Goal: Task Accomplishment & Management: Use online tool/utility

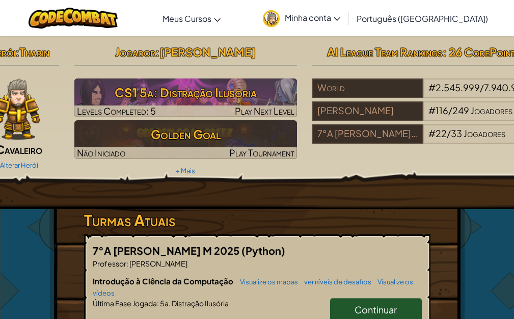
click at [44, 240] on div "Herói : [PERSON_NAME] Alterar Herói Jogador : [PERSON_NAME] o CS1 5a: Distração…" at bounding box center [257, 272] width 494 height 472
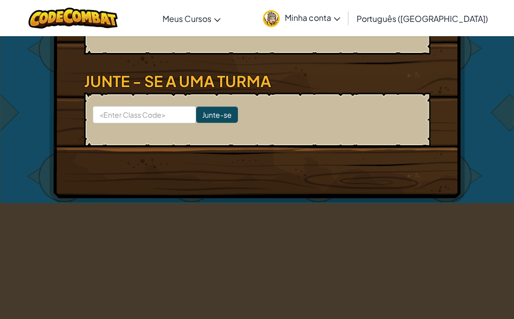
scroll to position [254, 0]
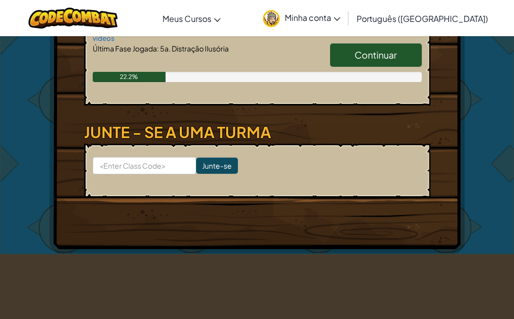
click at [363, 54] on span "Continuar" at bounding box center [375, 55] width 42 height 12
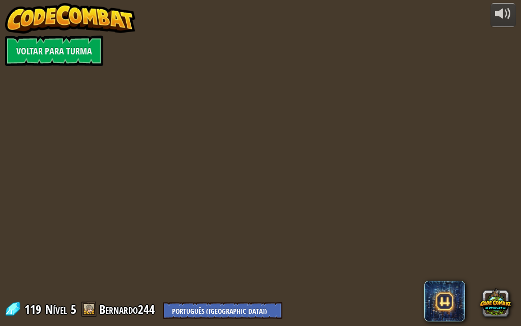
select select "pt-BR"
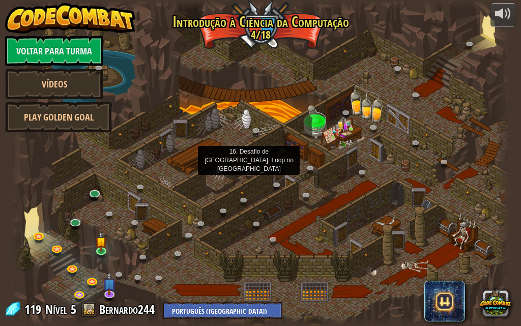
select select "pt-BR"
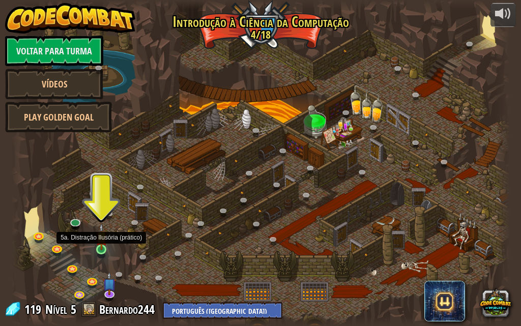
click at [97, 241] on img at bounding box center [102, 236] width 12 height 27
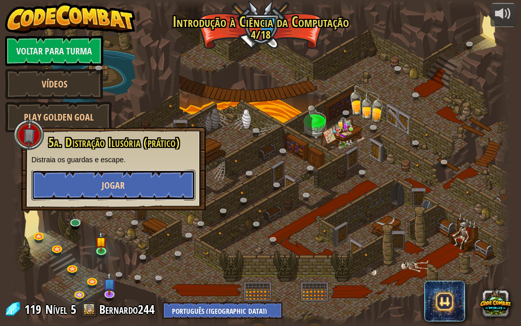
click at [112, 185] on span "Jogar" at bounding box center [113, 185] width 23 height 13
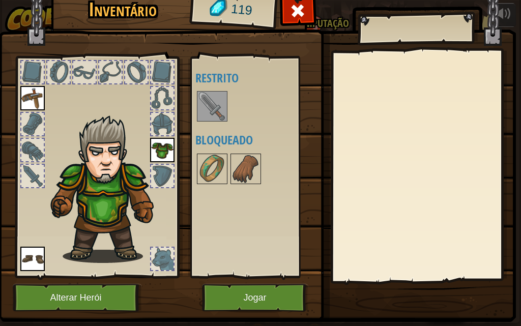
click at [161, 127] on div at bounding box center [162, 124] width 22 height 22
drag, startPoint x: 161, startPoint y: 129, endPoint x: 116, endPoint y: 139, distance: 46.5
click at [116, 139] on div at bounding box center [97, 164] width 168 height 229
click at [250, 293] on button "Jogar" at bounding box center [255, 298] width 106 height 28
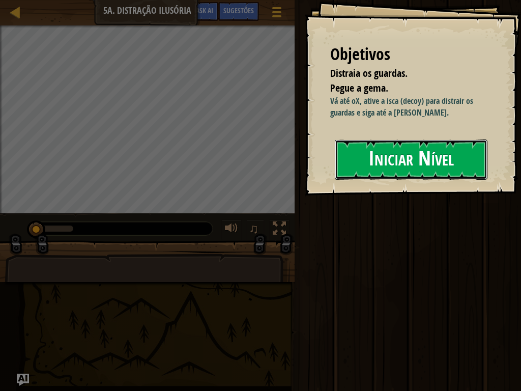
click at [450, 170] on button "Iniciar Nível" at bounding box center [411, 159] width 153 height 40
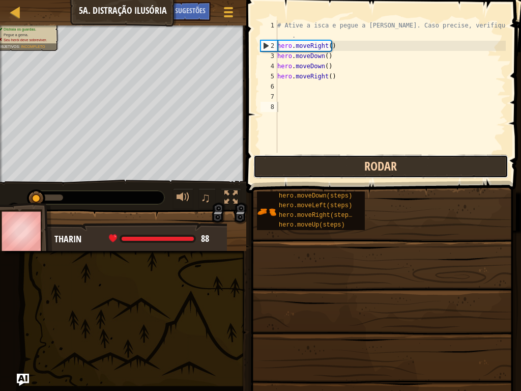
click at [349, 167] on button "Rodar" at bounding box center [380, 166] width 255 height 23
click at [353, 162] on button "Rodando" at bounding box center [380, 166] width 255 height 23
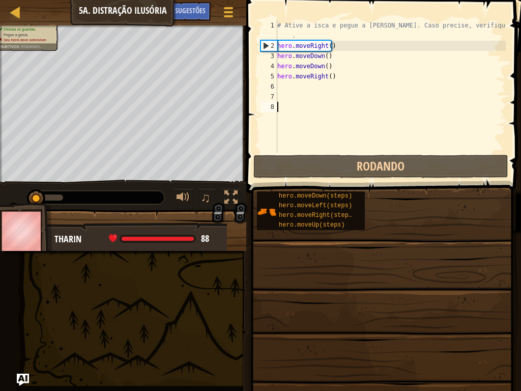
click at [281, 88] on div "# Ative a isca e pegue a [PERSON_NAME]. Caso precise, verifique as Sugestões . …" at bounding box center [390, 101] width 231 height 163
type textarea "w"
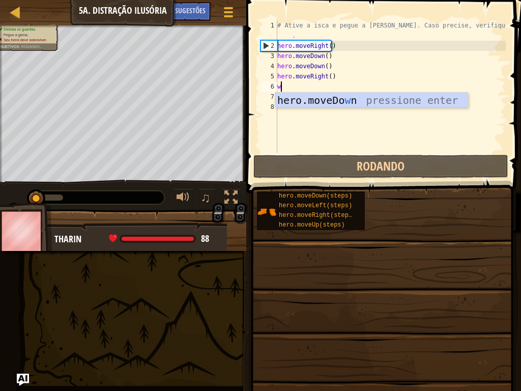
scroll to position [5, 0]
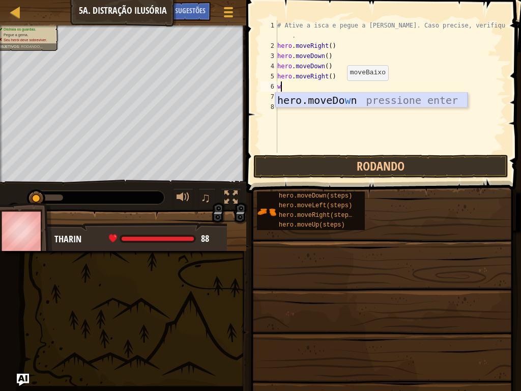
click at [414, 100] on div "hero.moveDo w n pressione enter" at bounding box center [371, 116] width 192 height 46
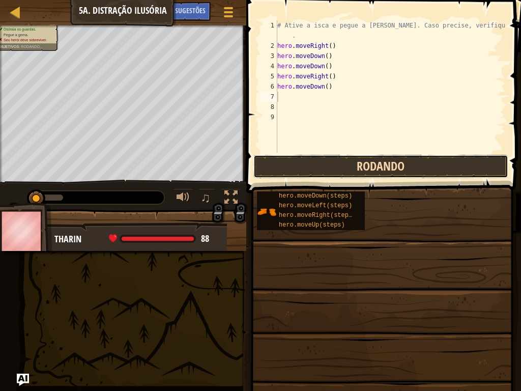
click at [323, 165] on button "Rodando" at bounding box center [380, 166] width 255 height 23
click at [318, 162] on button "Rodando" at bounding box center [380, 166] width 255 height 23
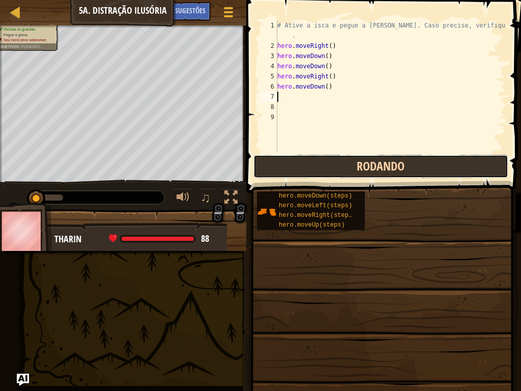
click at [318, 162] on button "Rodando" at bounding box center [380, 166] width 255 height 23
click at [316, 162] on button "Rodando" at bounding box center [380, 166] width 255 height 23
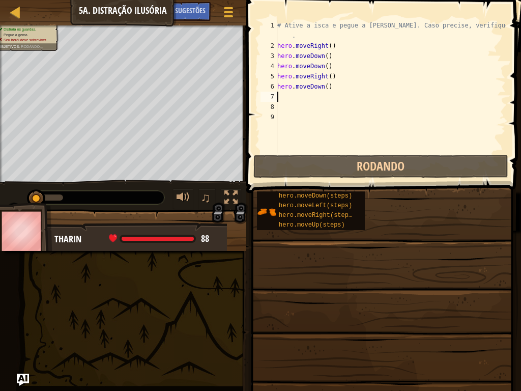
click at [327, 89] on div "# Ative a isca e pegue a [PERSON_NAME]. Caso precise, verifique as Sugestões . …" at bounding box center [390, 101] width 231 height 163
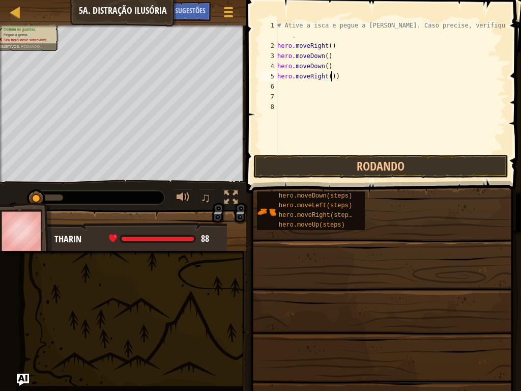
click at [352, 75] on div "# Ative a isca e pegue a [PERSON_NAME]. Caso precise, verifique as Sugestões . …" at bounding box center [390, 101] width 231 height 163
type textarea "h"
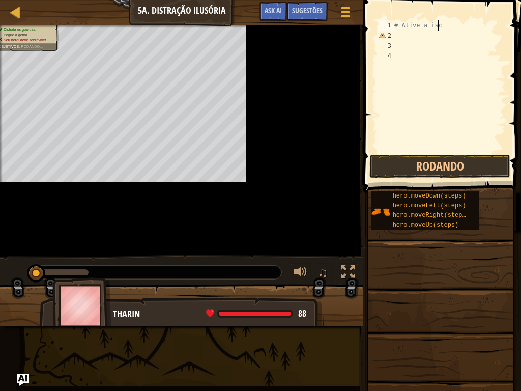
type textarea "#"
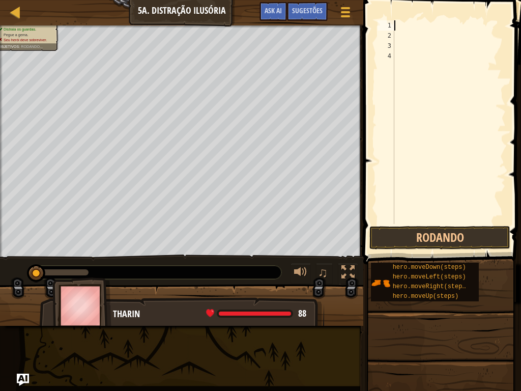
click at [401, 52] on div at bounding box center [448, 132] width 113 height 224
click at [405, 25] on div at bounding box center [448, 132] width 113 height 224
type textarea "w"
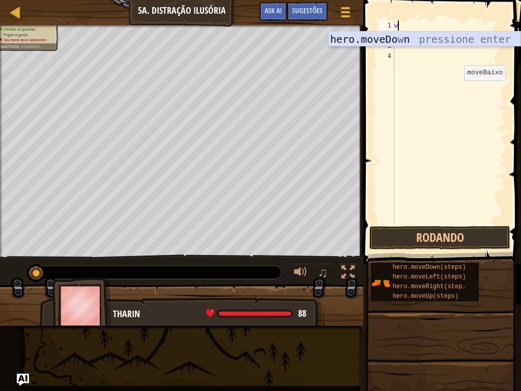
click at [352, 38] on div "hero.moveDo w n pressione enter" at bounding box center [424, 55] width 192 height 46
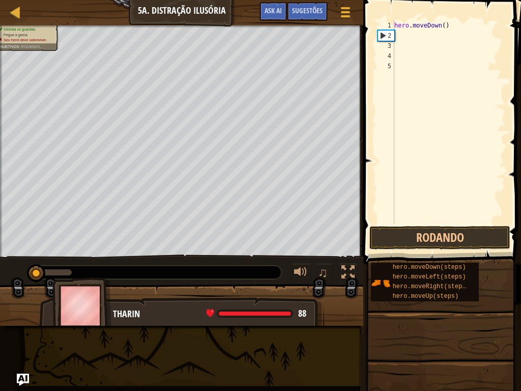
click at [484, 79] on div "hero . moveDown ( )" at bounding box center [448, 132] width 113 height 224
click at [445, 235] on button "Rodando" at bounding box center [439, 237] width 141 height 23
click at [457, 221] on div "hero . moveDown ( )" at bounding box center [448, 132] width 113 height 224
click at [457, 217] on div "hero . moveDown ( )" at bounding box center [448, 132] width 113 height 224
click at [449, 241] on button "Rodando" at bounding box center [439, 237] width 141 height 23
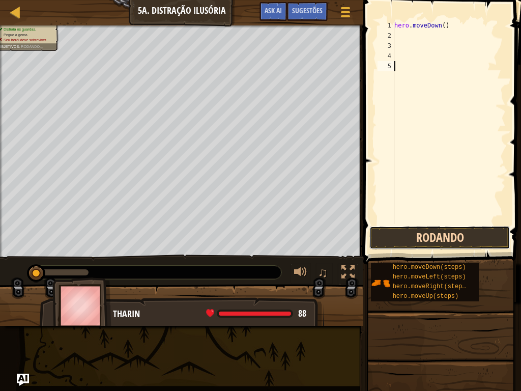
click at [450, 241] on button "Rodando" at bounding box center [439, 237] width 141 height 23
click at [450, 240] on button "Rodando" at bounding box center [439, 237] width 141 height 23
click at [457, 233] on button "Rodando" at bounding box center [439, 237] width 141 height 23
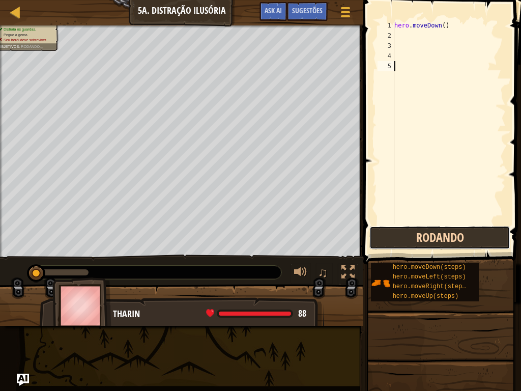
click at [458, 233] on button "Rodando" at bounding box center [439, 237] width 141 height 23
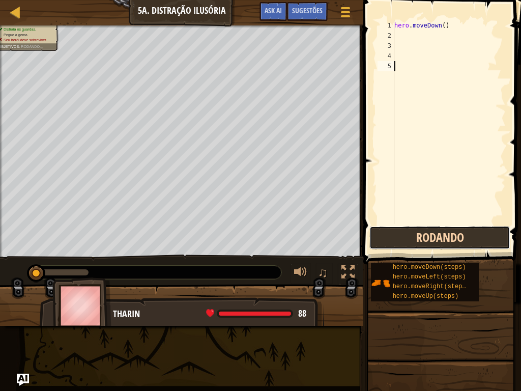
click at [458, 233] on button "Rodando" at bounding box center [439, 237] width 141 height 23
click at [459, 233] on button "Rodando" at bounding box center [439, 237] width 141 height 23
click at [450, 240] on button "Rodando" at bounding box center [439, 237] width 141 height 23
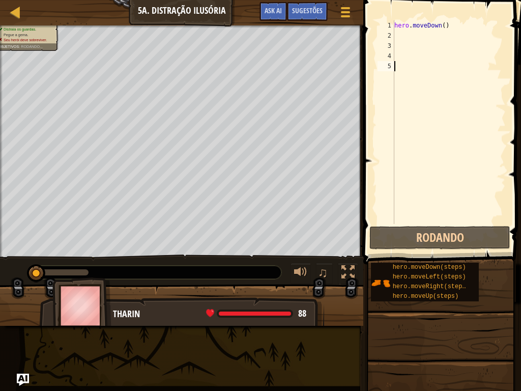
click at [396, 32] on div "hero . moveDown ( )" at bounding box center [448, 132] width 113 height 224
type textarea "h"
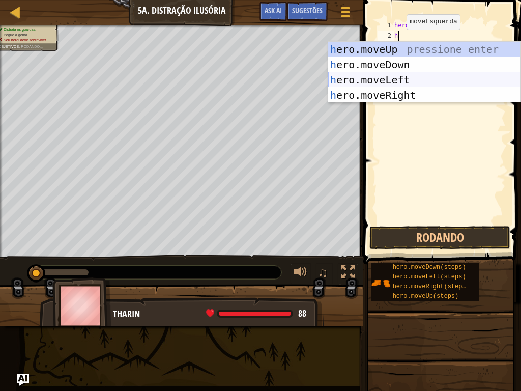
click at [418, 74] on div "h ero.moveUp pressione enter h ero.moveDown pressione enter h ero.moveLeft pres…" at bounding box center [424, 88] width 192 height 92
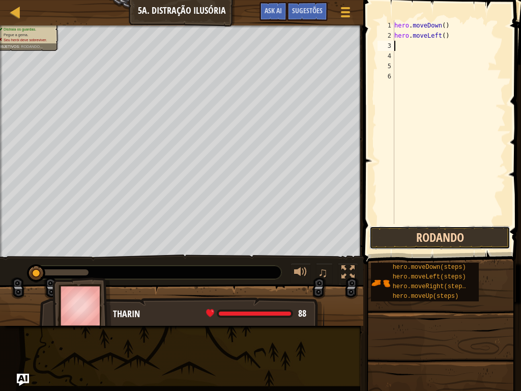
click at [449, 239] on button "Rodando" at bounding box center [439, 237] width 141 height 23
type textarea "h"
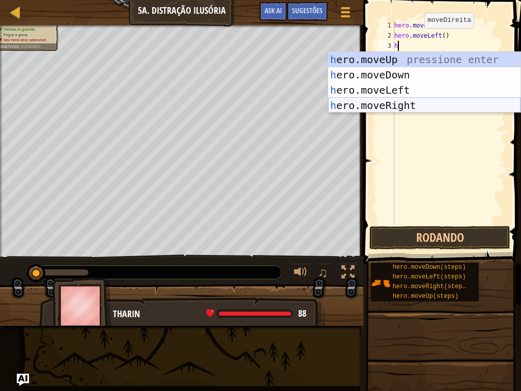
click at [432, 103] on div "h ero.moveUp pressione enter h ero.moveDown pressione enter h ero.moveLeft pres…" at bounding box center [424, 98] width 192 height 92
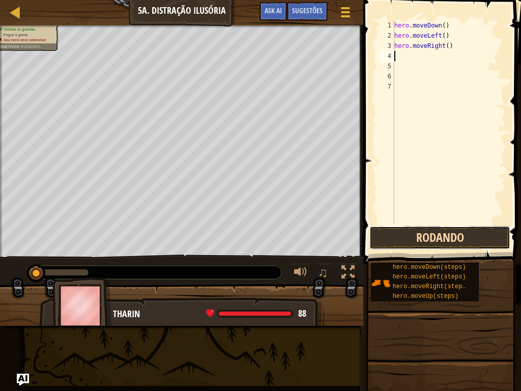
click at [461, 240] on button "Rodando" at bounding box center [439, 237] width 141 height 23
click at [463, 240] on button "Rodando" at bounding box center [439, 237] width 141 height 23
click at [466, 235] on button "Rodando" at bounding box center [439, 237] width 141 height 23
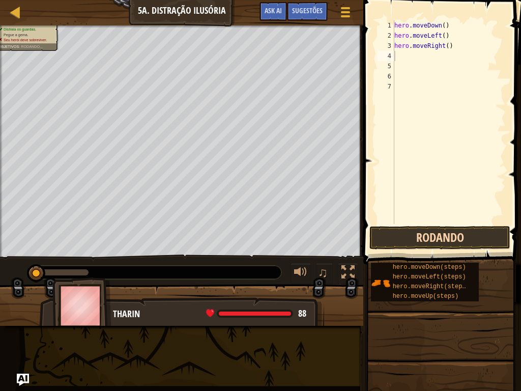
click at [467, 234] on button "Rodando" at bounding box center [439, 237] width 141 height 23
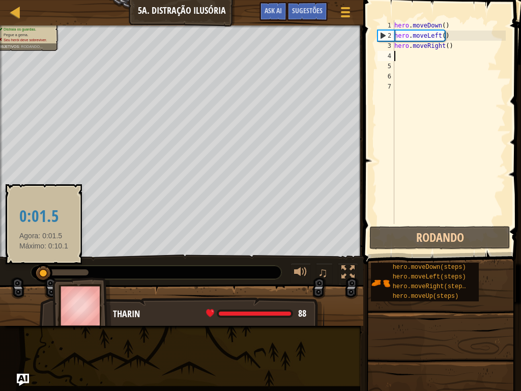
drag, startPoint x: 35, startPoint y: 275, endPoint x: 89, endPoint y: 265, distance: 54.4
click at [52, 265] on div at bounding box center [43, 273] width 18 height 18
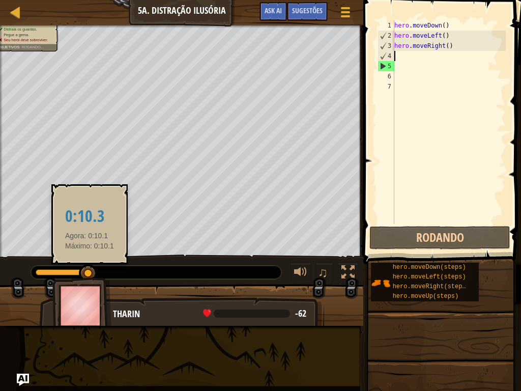
drag, startPoint x: 90, startPoint y: 268, endPoint x: 38, endPoint y: 282, distance: 53.8
click at [79, 282] on div at bounding box center [88, 273] width 18 height 18
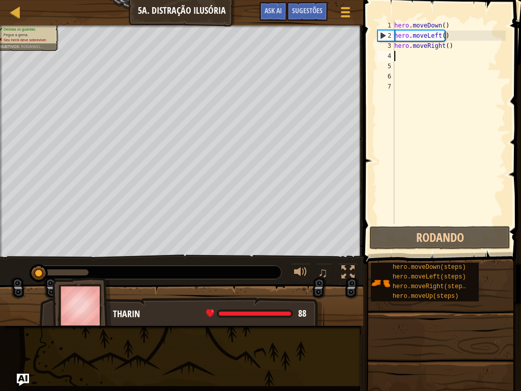
click at [423, 65] on div "hero . moveDown ( ) hero . moveLeft ( ) hero . moveRight ( )" at bounding box center [448, 132] width 113 height 224
click at [396, 56] on div "hero . moveDown ( ) hero . moveLeft ( ) hero . moveRight ( )" at bounding box center [448, 132] width 113 height 224
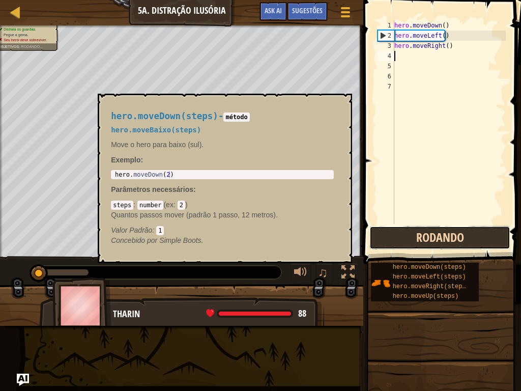
click at [426, 226] on button "Rodando" at bounding box center [439, 237] width 141 height 23
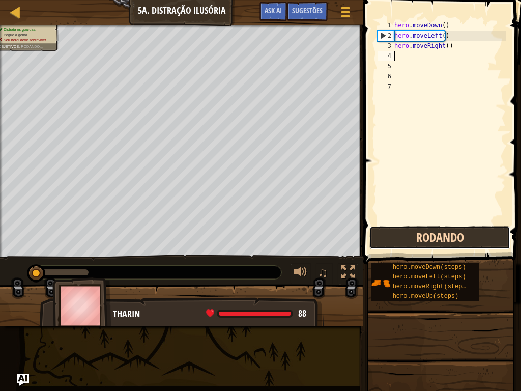
click at [426, 226] on button "Rodando" at bounding box center [439, 237] width 141 height 23
click at [432, 232] on button "Rodando" at bounding box center [439, 237] width 141 height 23
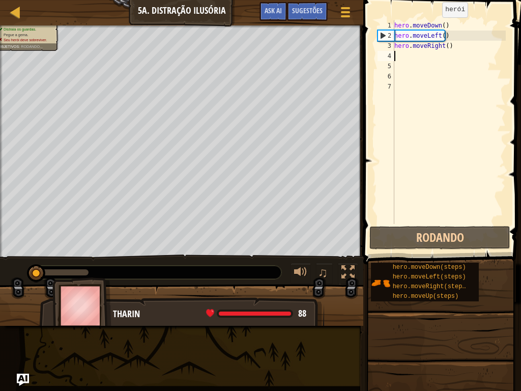
drag, startPoint x: 36, startPoint y: 273, endPoint x: 0, endPoint y: 269, distance: 35.8
click at [0, 269] on div "♫" at bounding box center [181, 269] width 363 height 31
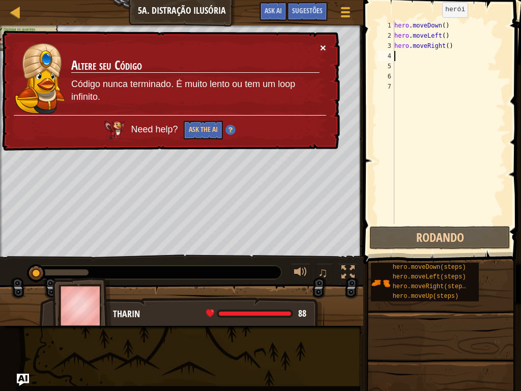
click at [323, 45] on button "×" at bounding box center [323, 47] width 6 height 11
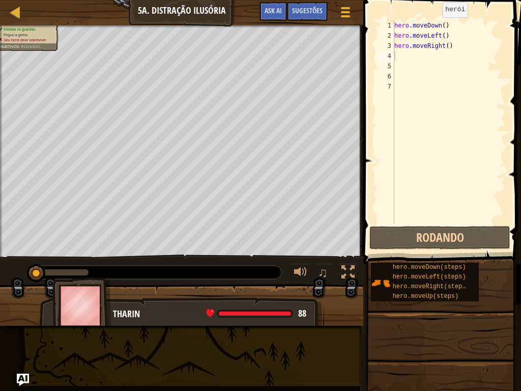
click at [162, 21] on div "Mapa Introdução à Ciência da Computação 5a. Distração Ilusória Menu do Jogo Pro…" at bounding box center [181, 12] width 363 height 25
drag, startPoint x: 432, startPoint y: 388, endPoint x: 471, endPoint y: 381, distance: 40.4
drag, startPoint x: 471, startPoint y: 381, endPoint x: 307, endPoint y: 276, distance: 194.3
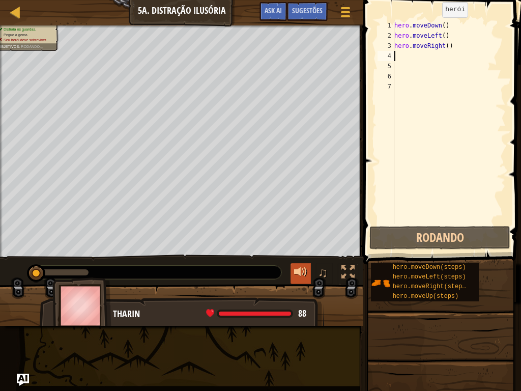
click at [307, 276] on div "Mapa Introdução à Ciência da Computação 5a. Distração Ilusória Menu do Jogo Pro…" at bounding box center [260, 195] width 521 height 391
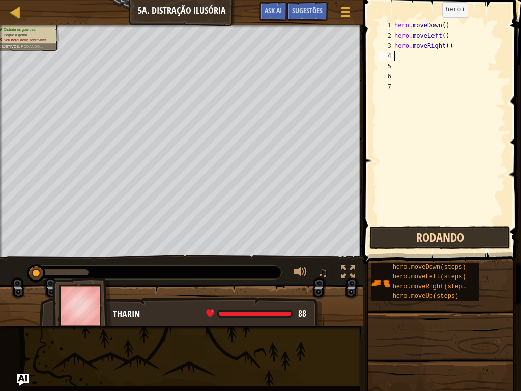
click at [397, 226] on div "1 2 3 4 5 6 7 hero . moveDown ( ) hero . moveLeft ( ) hero . moveRight ( ) הההה…" at bounding box center [440, 152] width 161 height 294
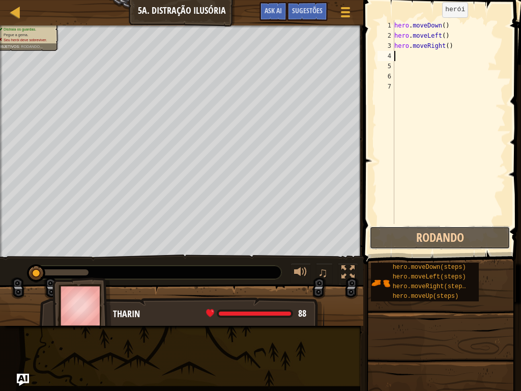
click at [397, 225] on div "1 2 3 4 5 6 7 hero . moveDown ( ) hero . moveLeft ( ) hero . moveRight ( ) הההה…" at bounding box center [440, 152] width 161 height 294
click at [400, 224] on span at bounding box center [443, 117] width 166 height 294
click at [401, 224] on span at bounding box center [443, 117] width 166 height 294
drag, startPoint x: 404, startPoint y: 224, endPoint x: 420, endPoint y: 220, distance: 16.9
click at [404, 224] on span at bounding box center [443, 117] width 166 height 294
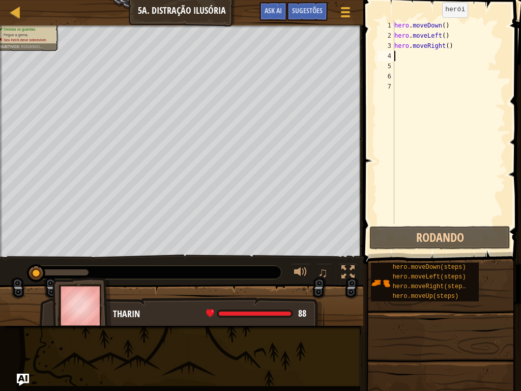
click at [405, 224] on span at bounding box center [443, 117] width 166 height 294
click at [439, 224] on div "1 2 3 4 5 6 7 hero . moveDown ( ) hero . moveLeft ( ) hero . moveRight ( ) הההה…" at bounding box center [440, 152] width 161 height 294
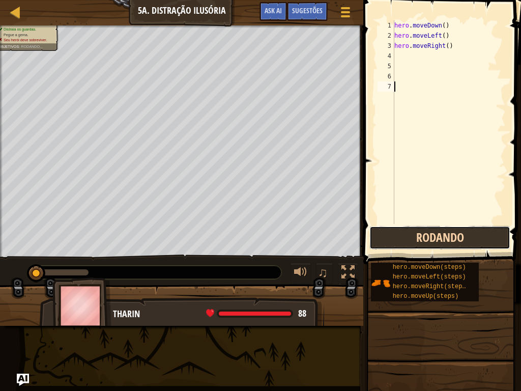
click at [441, 228] on button "Rodando" at bounding box center [439, 237] width 141 height 23
click at [442, 228] on button "Rodando" at bounding box center [439, 237] width 141 height 23
click at [448, 238] on button "Rodando" at bounding box center [439, 237] width 141 height 23
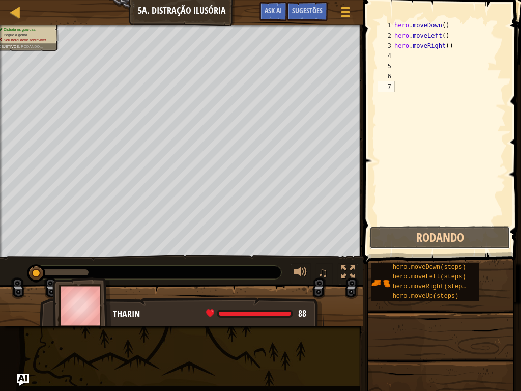
drag, startPoint x: 455, startPoint y: 239, endPoint x: 427, endPoint y: 257, distance: 33.2
click at [456, 239] on button "Rodando" at bounding box center [439, 237] width 141 height 23
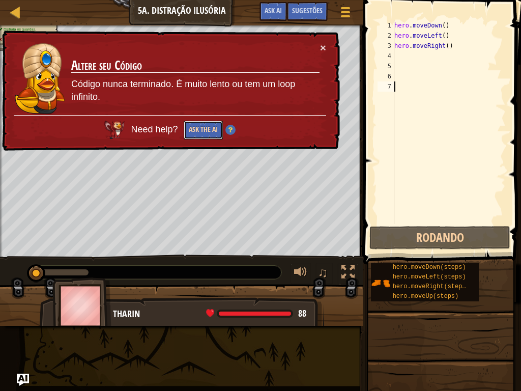
click at [207, 132] on button "Ask the AI" at bounding box center [203, 130] width 39 height 19
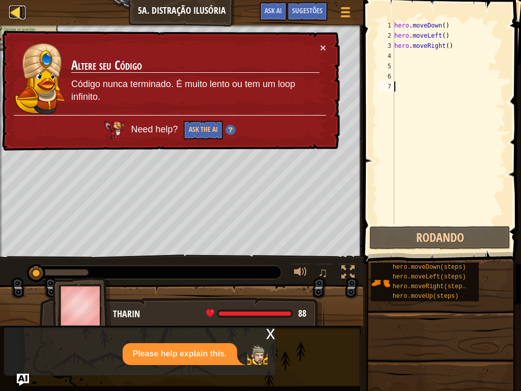
click at [10, 7] on div at bounding box center [15, 12] width 13 height 13
select select "pt-BR"
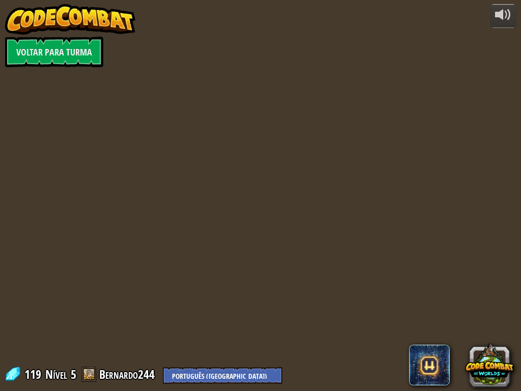
select select "pt-BR"
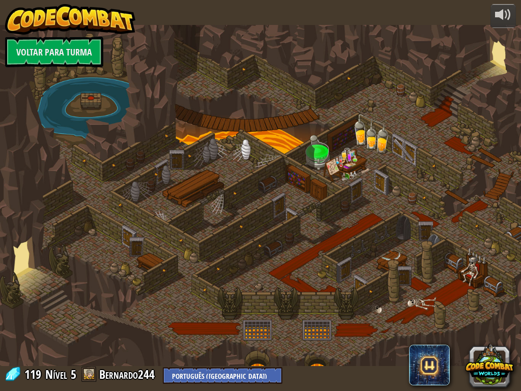
select select "pt-BR"
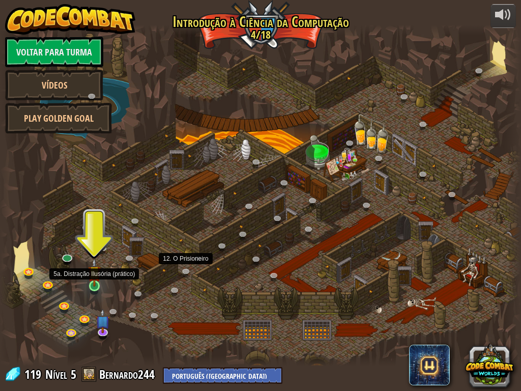
click at [93, 283] on img at bounding box center [94, 272] width 13 height 29
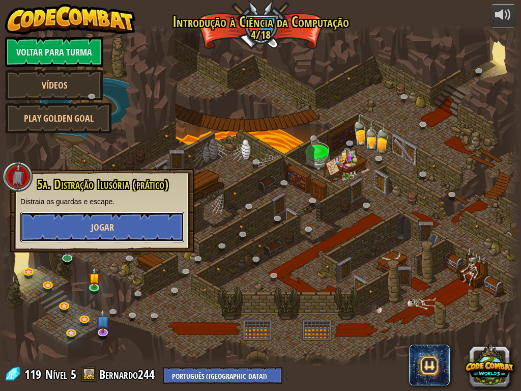
click at [79, 234] on button "Jogar" at bounding box center [102, 227] width 164 height 31
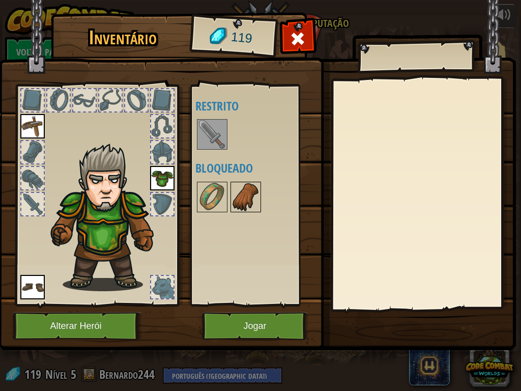
click at [243, 201] on img at bounding box center [246, 197] width 29 height 29
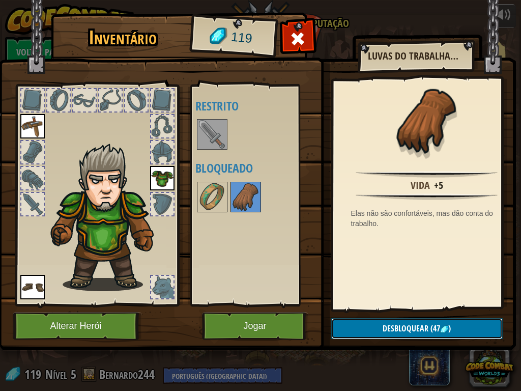
click at [434, 326] on span "(47" at bounding box center [435, 328] width 12 height 11
click at [392, 324] on button "Confirmar" at bounding box center [417, 328] width 172 height 21
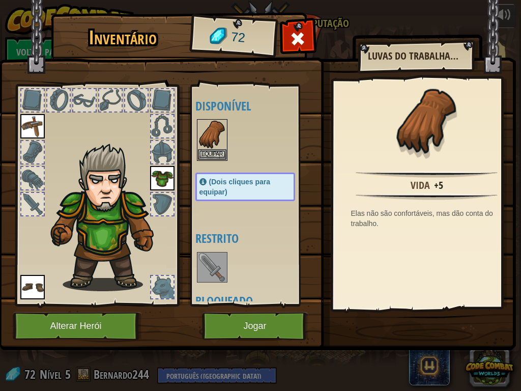
click at [205, 262] on img at bounding box center [212, 267] width 29 height 29
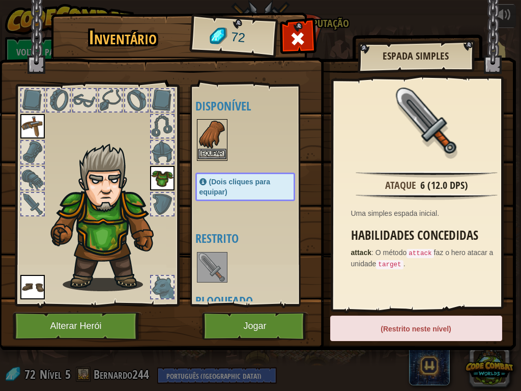
click at [204, 140] on img at bounding box center [212, 134] width 29 height 29
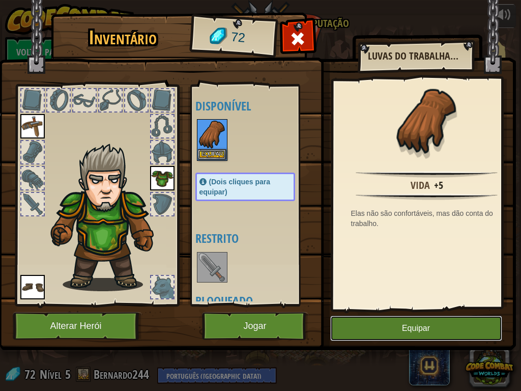
click at [476, 322] on button "Equipar" at bounding box center [416, 328] width 172 height 25
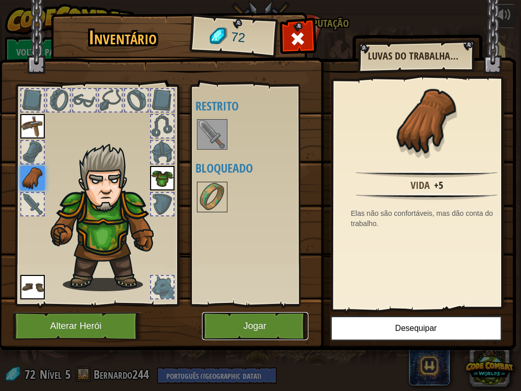
click at [248, 326] on button "Jogar" at bounding box center [255, 326] width 106 height 28
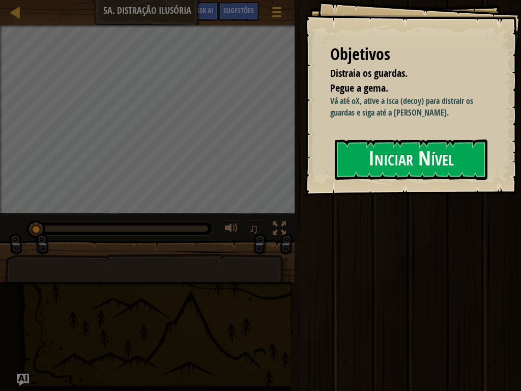
click at [521, 294] on div "Rodar Enviar Pronto" at bounding box center [407, 193] width 230 height 386
click at [406, 323] on div "Rodar Enviar Pronto" at bounding box center [407, 193] width 230 height 386
click at [403, 315] on div "Rodar Enviar Pronto" at bounding box center [407, 193] width 230 height 386
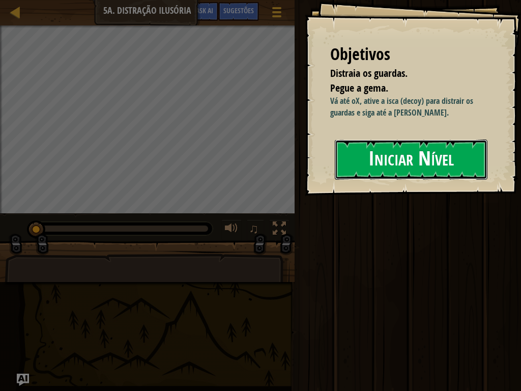
click at [393, 167] on button "Iniciar Nível" at bounding box center [411, 159] width 153 height 40
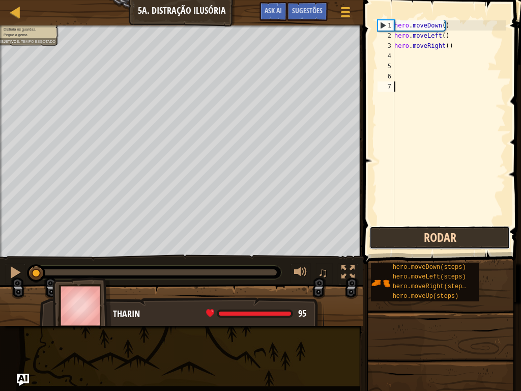
click at [462, 236] on button "Rodar" at bounding box center [439, 237] width 141 height 23
click at [461, 234] on button "Rodando" at bounding box center [439, 237] width 141 height 23
click at [458, 232] on button "Rodando" at bounding box center [439, 237] width 141 height 23
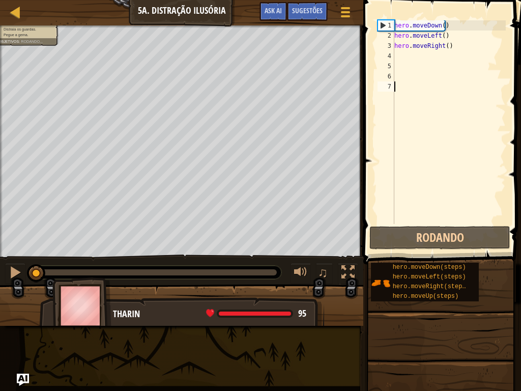
drag, startPoint x: 458, startPoint y: 231, endPoint x: 509, endPoint y: 215, distance: 54.4
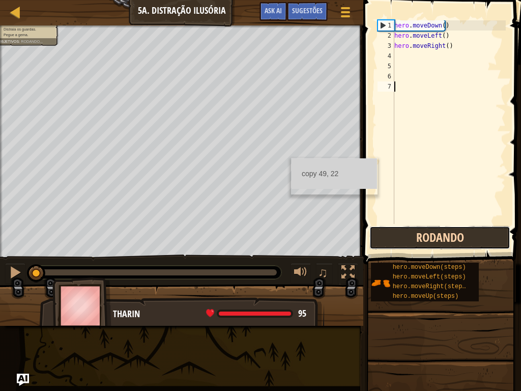
click at [399, 232] on button "Rodando" at bounding box center [439, 237] width 141 height 23
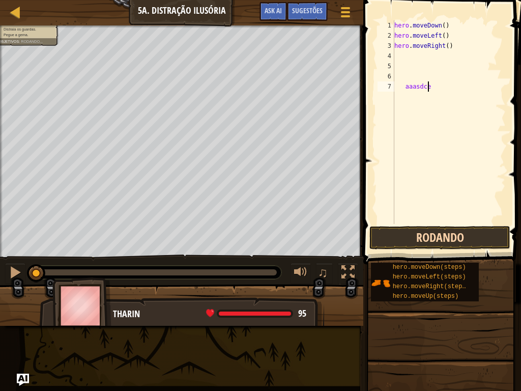
scroll to position [5, 3]
type textarea "a"
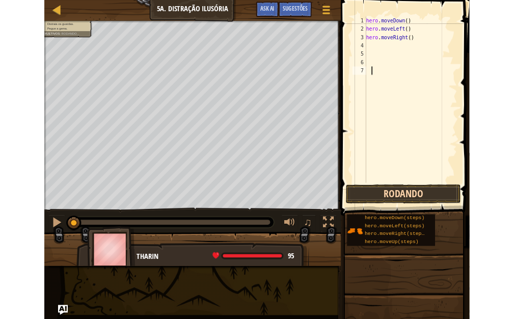
scroll to position [5, 0]
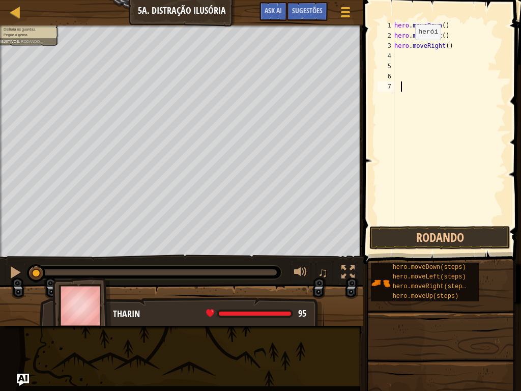
click at [406, 58] on div "hero . moveDown ( ) hero . moveLeft ( ) hero . moveRight ( )" at bounding box center [448, 132] width 113 height 224
click at [470, 237] on button "Rodando" at bounding box center [439, 237] width 141 height 23
click at [470, 236] on button "Rodando" at bounding box center [439, 237] width 141 height 23
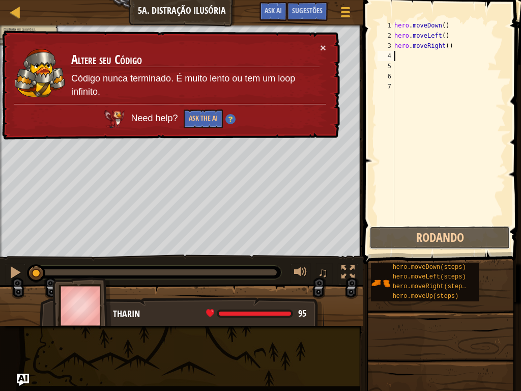
drag, startPoint x: 466, startPoint y: 233, endPoint x: 521, endPoint y: 268, distance: 65.2
click at [12, 326] on div "Mapa Introdução à Ciência da Computação 5a. Distração Ilusória Menu do Jogo Pro…" at bounding box center [260, 195] width 521 height 391
drag, startPoint x: 248, startPoint y: 19, endPoint x: 104, endPoint y: 3, distance: 144.5
click at [104, 3] on div "Mapa Introdução à Ciência da Computação 5a. Distração Ilusória Menu do Jogo Pro…" at bounding box center [181, 12] width 363 height 25
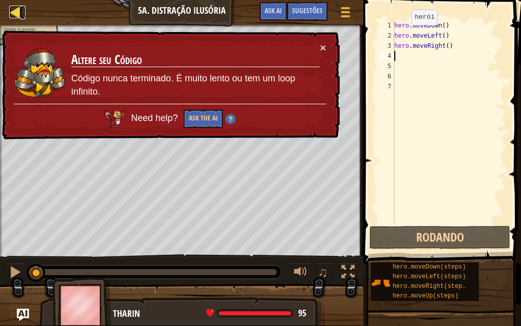
click at [13, 17] on div at bounding box center [15, 12] width 13 height 13
select select "pt-BR"
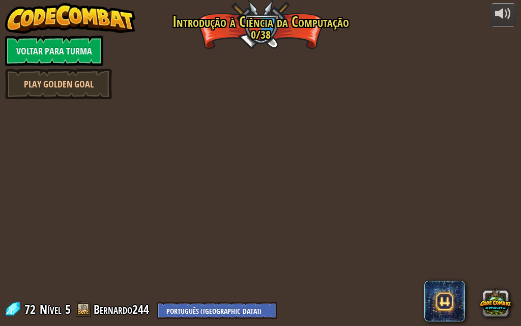
select select "pt-BR"
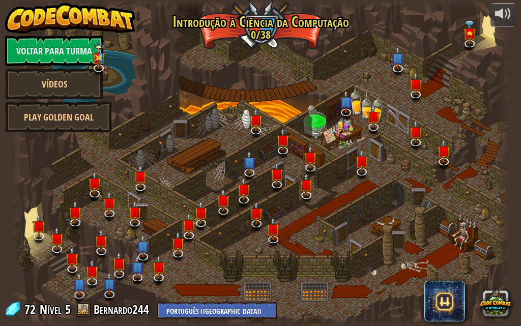
select select "pt-BR"
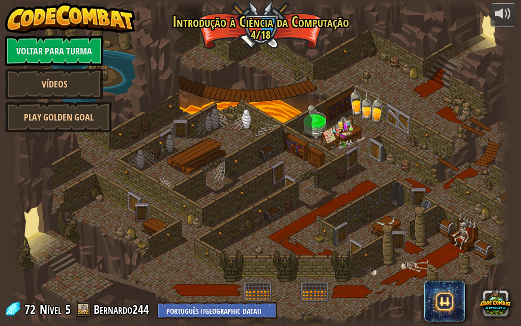
select select "pt-BR"
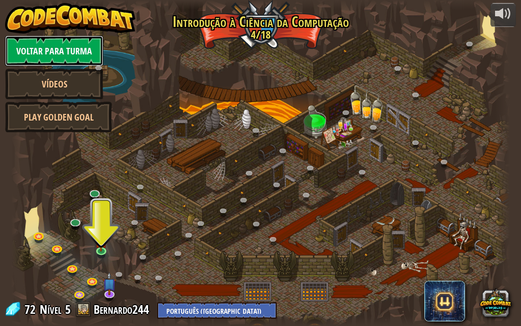
click at [28, 52] on link "Voltar para Turma" at bounding box center [54, 51] width 98 height 31
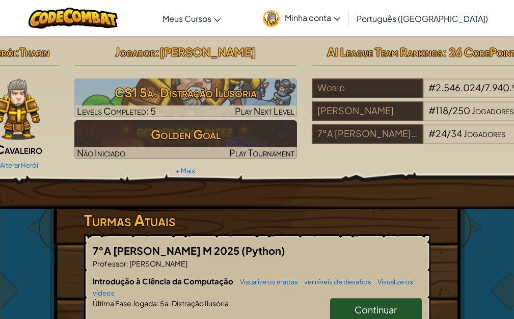
click at [340, 22] on span "Minha conta" at bounding box center [312, 17] width 55 height 11
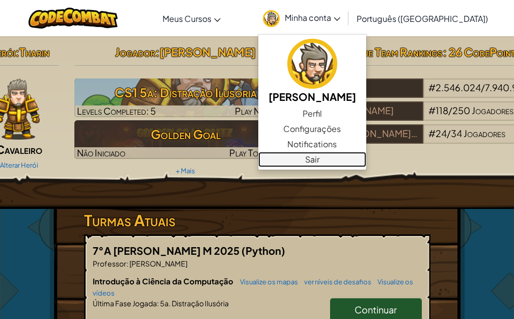
click at [355, 157] on link "Sair" at bounding box center [312, 159] width 108 height 15
